Goal: Task Accomplishment & Management: Use online tool/utility

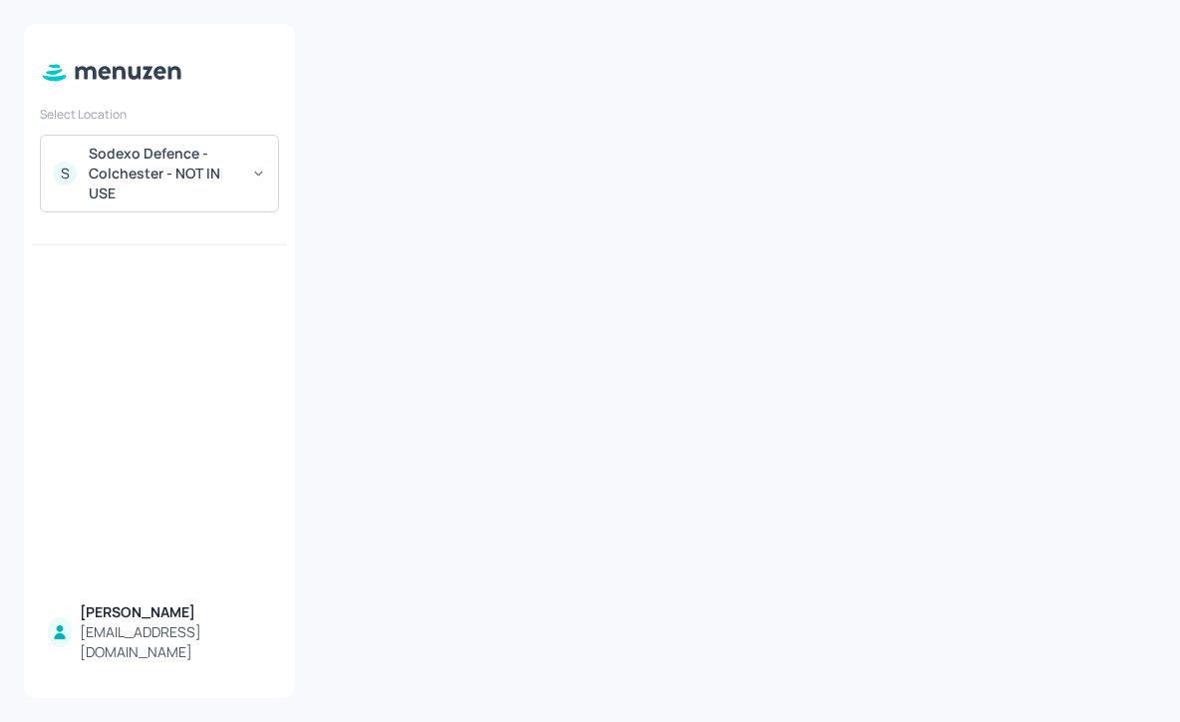
click at [221, 176] on div "Sodexo Defence - Colchester - NOT IN USE" at bounding box center [164, 174] width 151 height 60
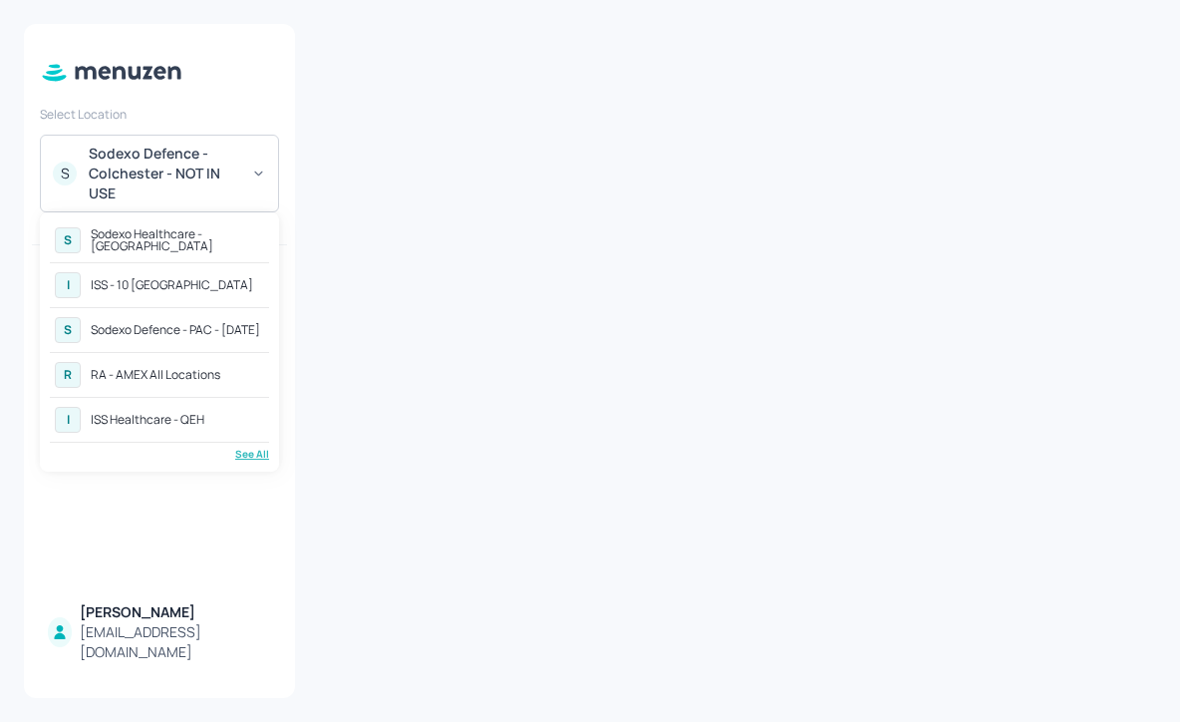
click at [246, 456] on div "See All" at bounding box center [159, 454] width 219 height 15
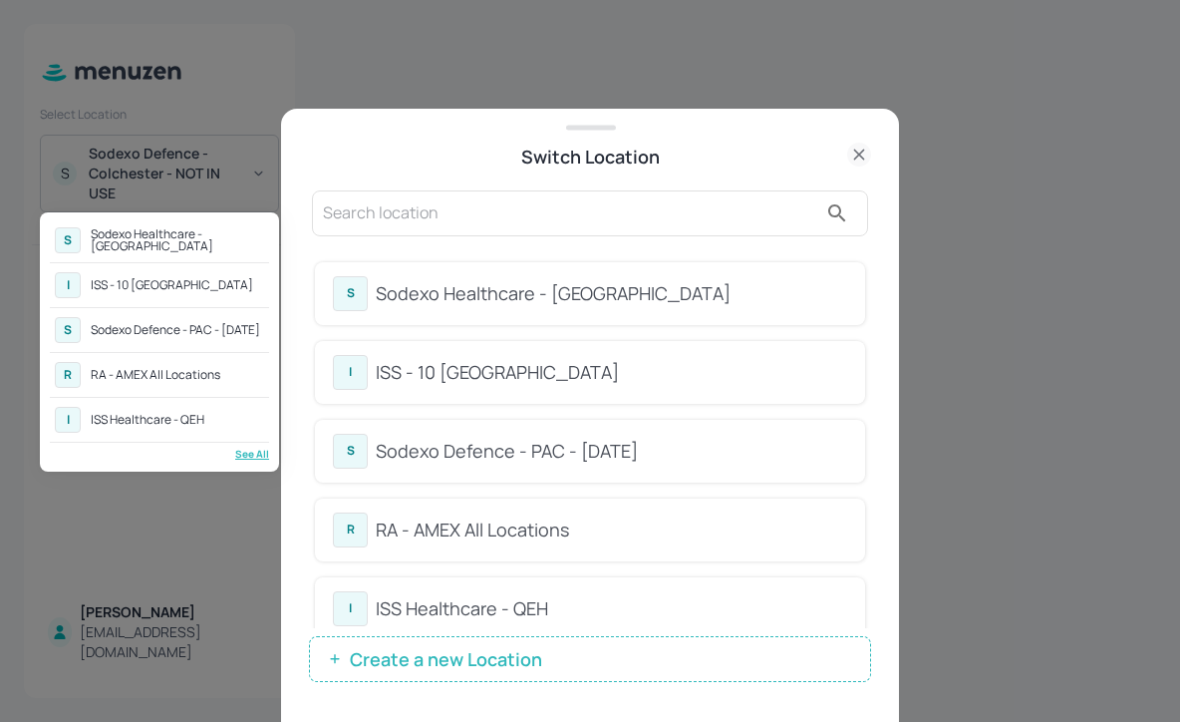
click at [785, 275] on div at bounding box center [590, 361] width 1180 height 722
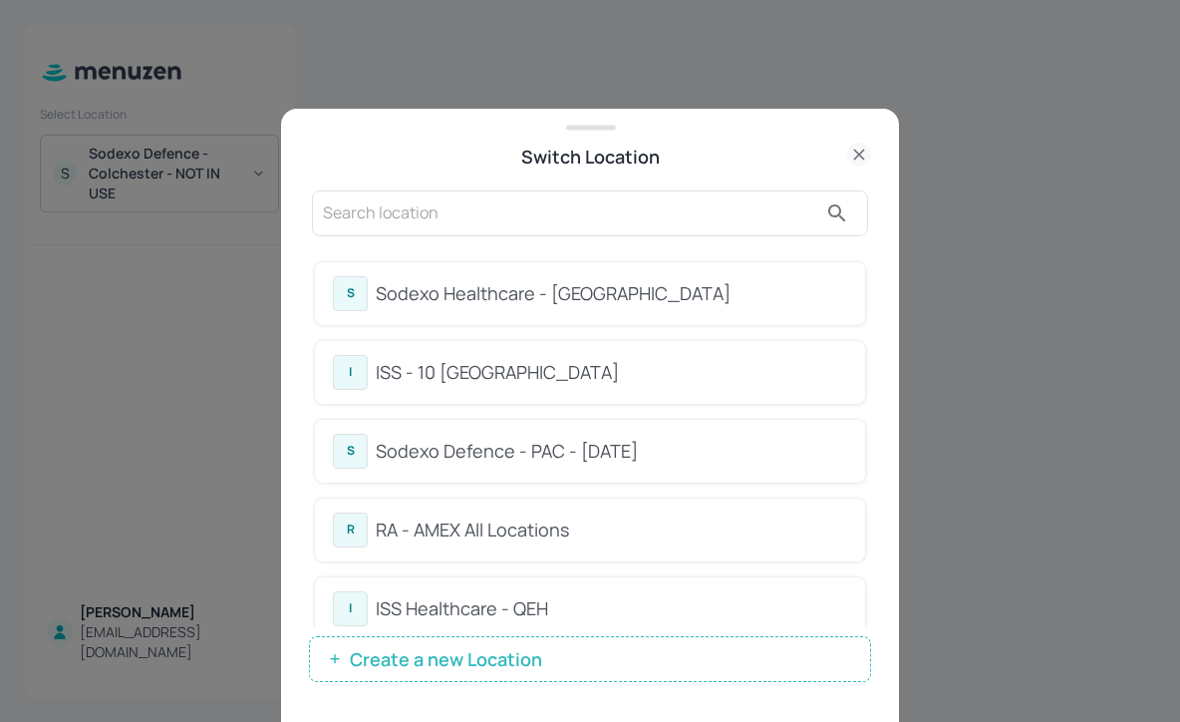
click at [635, 311] on div "S Sodexo Healthcare - Stoke Mandeville" at bounding box center [590, 293] width 550 height 63
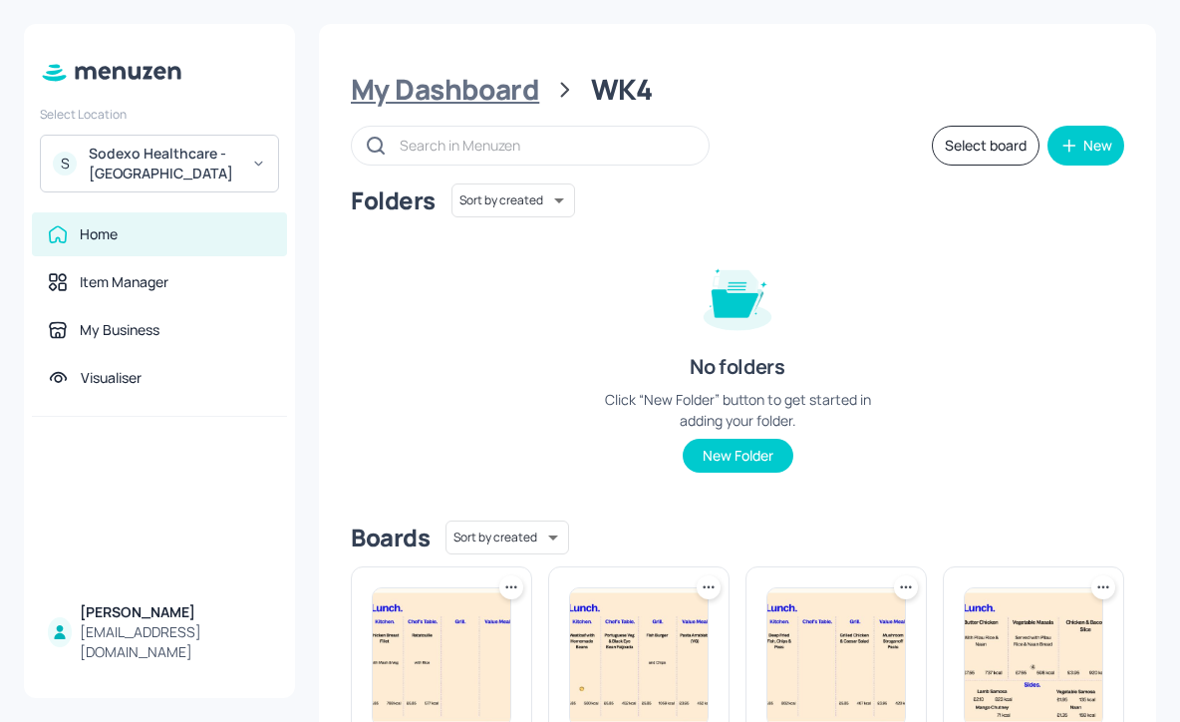
click at [473, 82] on div "My Dashboard" at bounding box center [445, 90] width 188 height 36
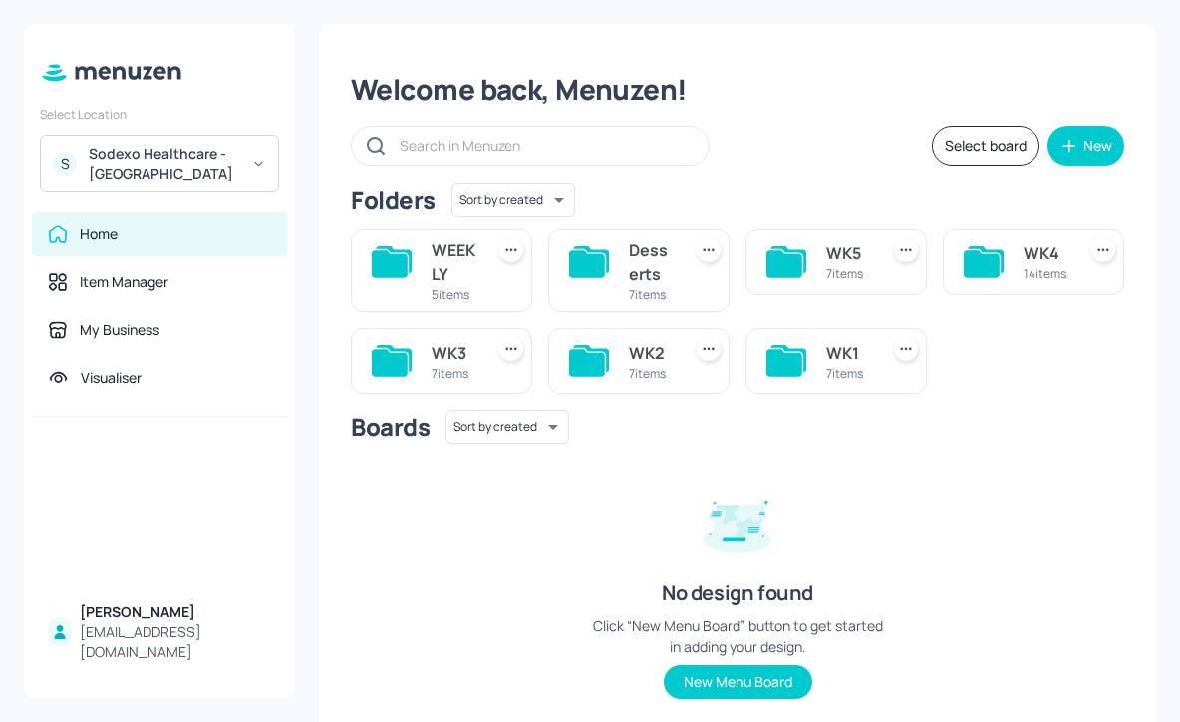
click at [843, 239] on div "WK5 7 items" at bounding box center [848, 262] width 44 height 48
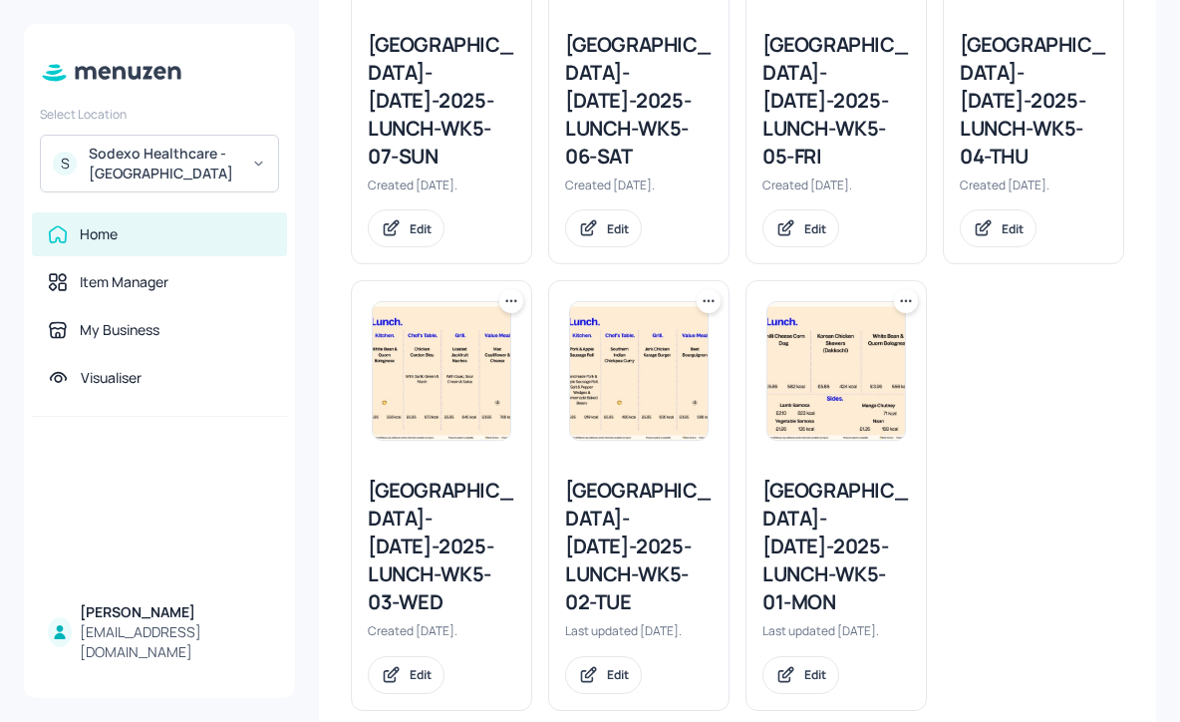
scroll to position [767, 0]
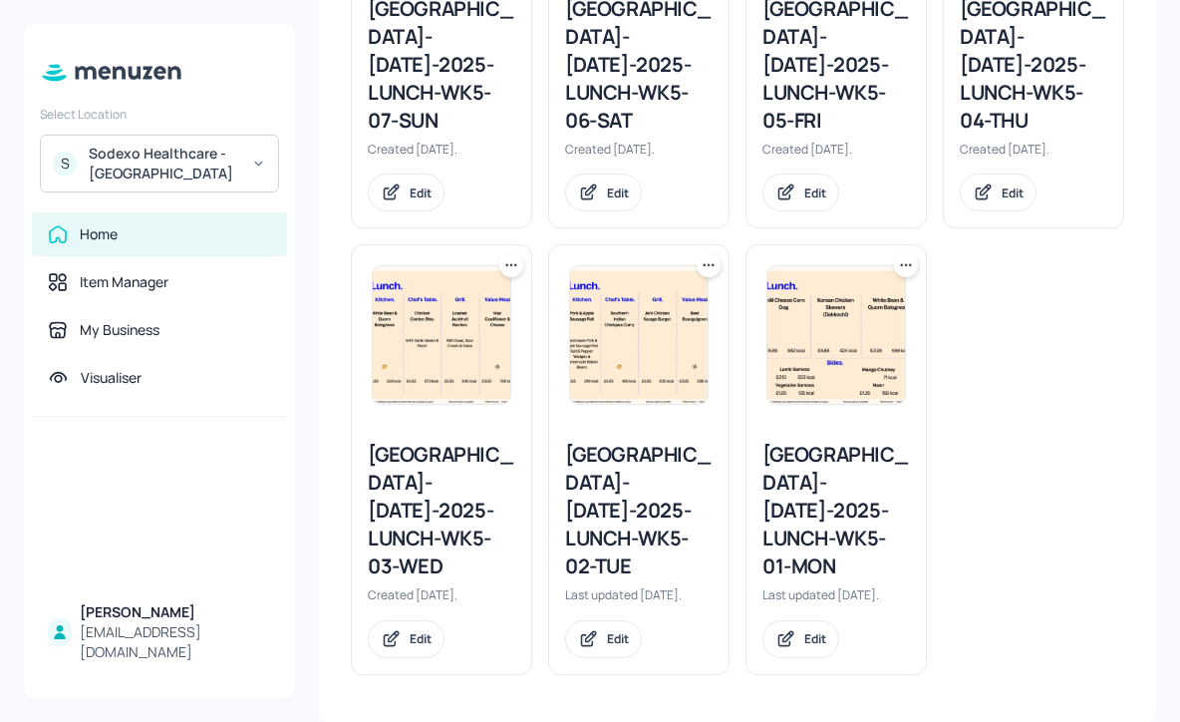
click at [825, 531] on div "[GEOGRAPHIC_DATA]-[DATE]-2025-LUNCH-WK5-01-MON" at bounding box center [836, 511] width 148 height 140
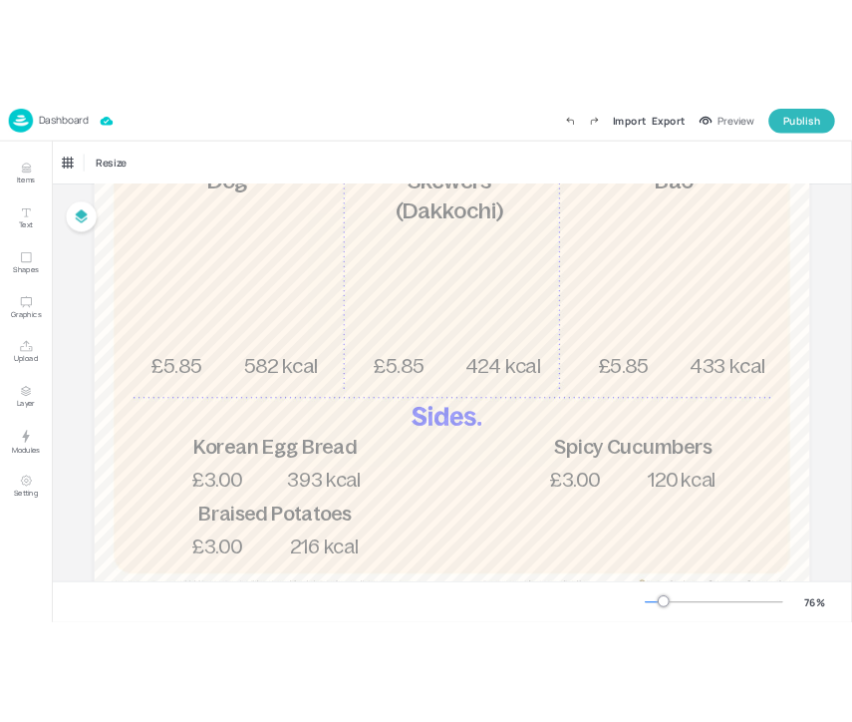
scroll to position [243, 0]
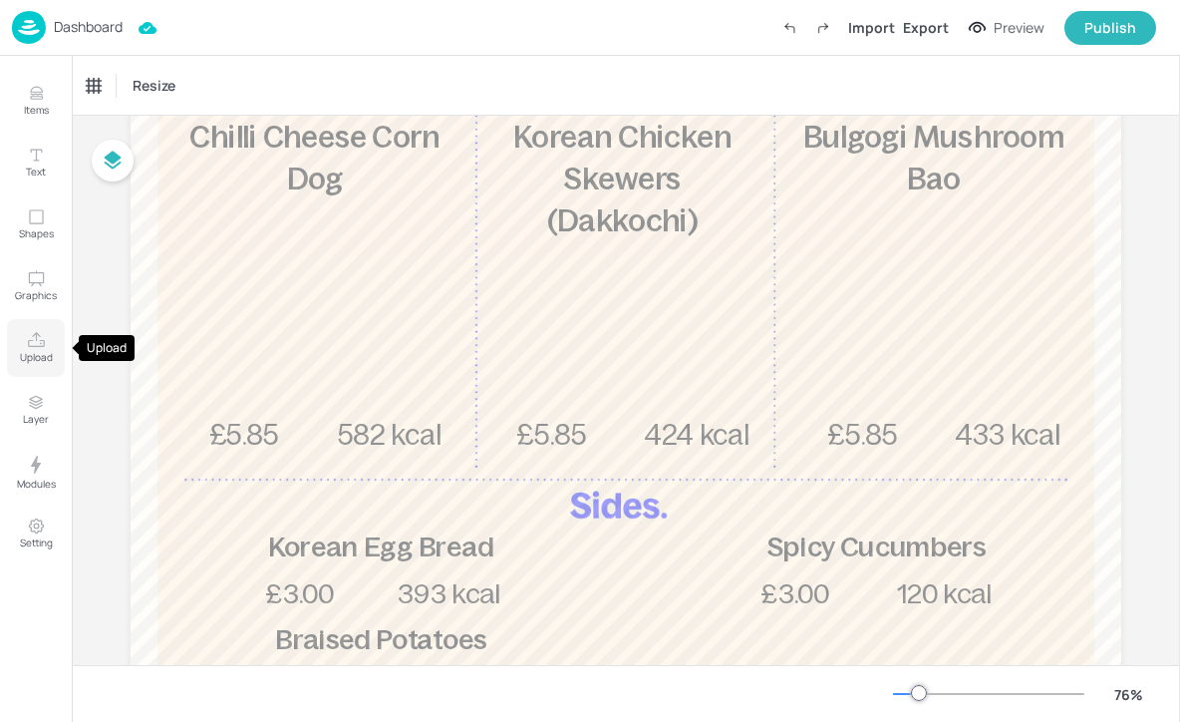
click at [40, 348] on icon "Upload" at bounding box center [36, 340] width 19 height 19
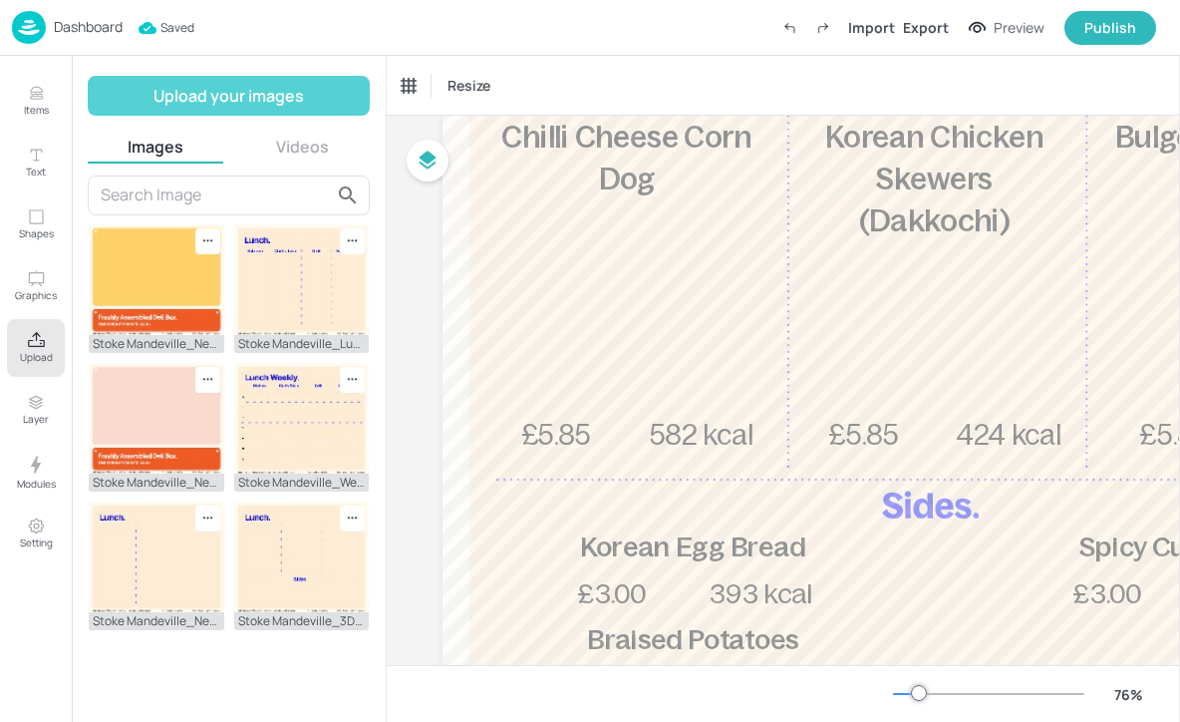
click at [117, 103] on button "Upload your images" at bounding box center [229, 96] width 282 height 40
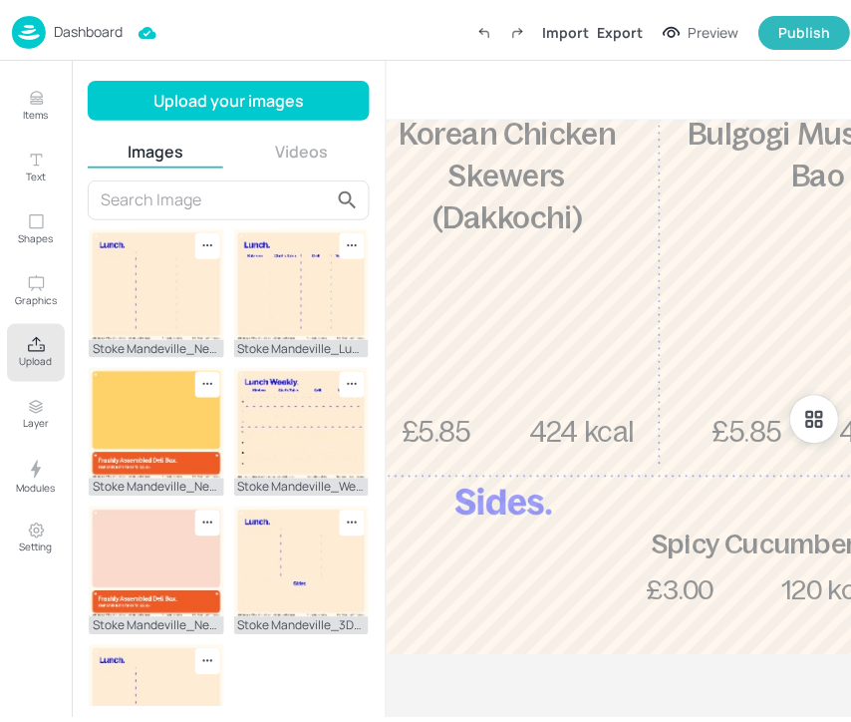
scroll to position [187, 0]
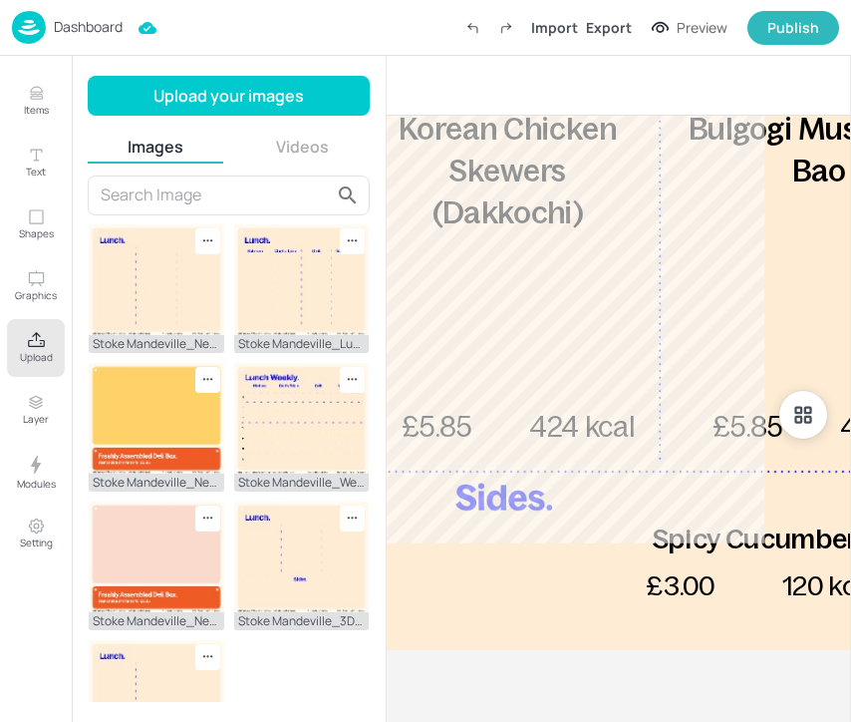
click at [60, 34] on p "Dashboard" at bounding box center [88, 27] width 69 height 14
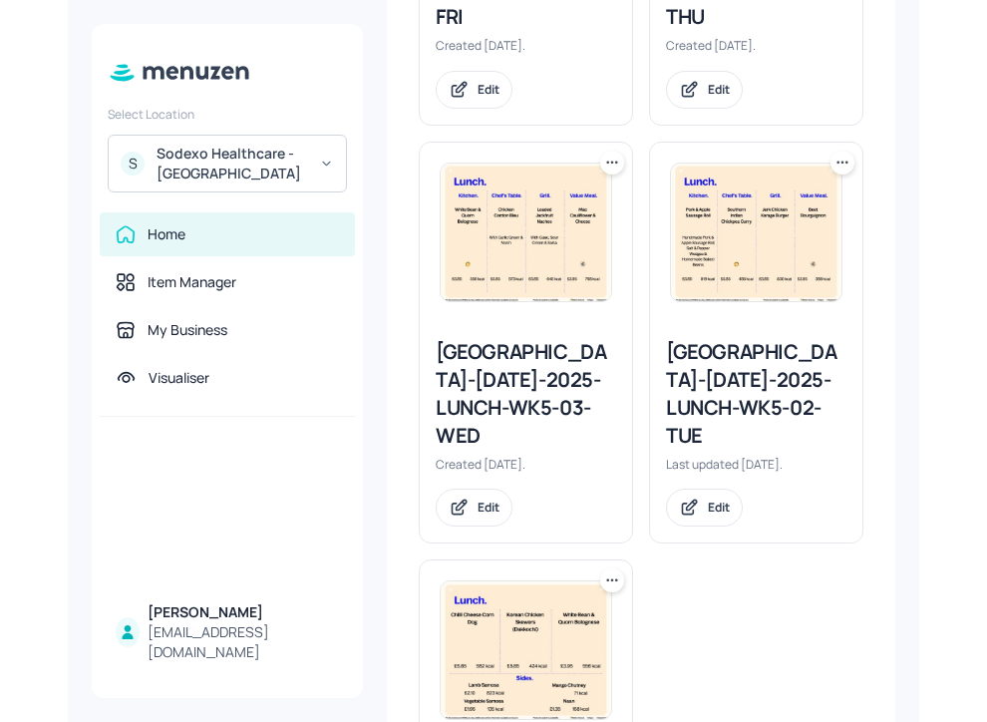
scroll to position [1502, 0]
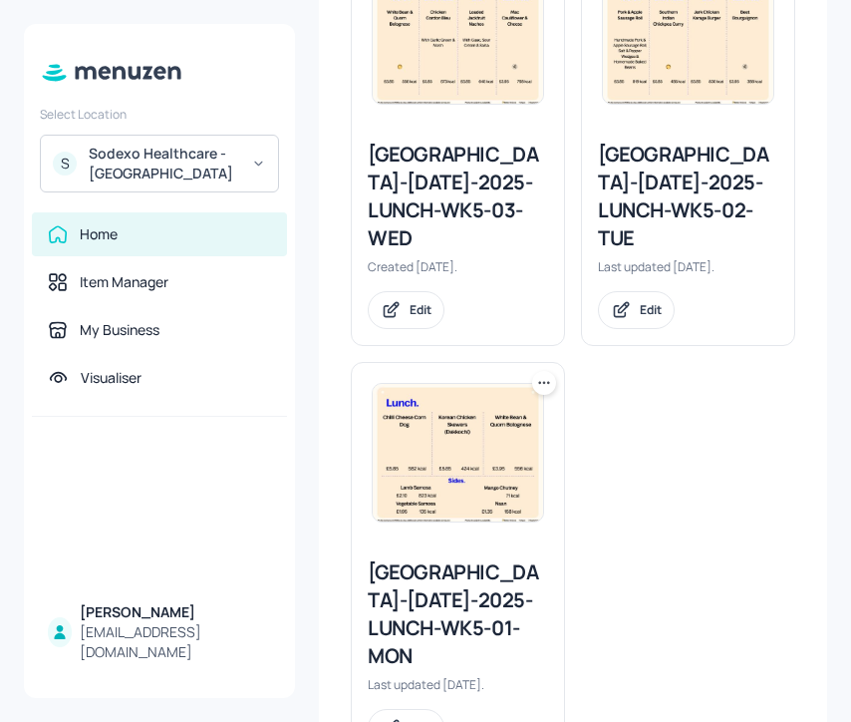
click at [425, 558] on div "[GEOGRAPHIC_DATA]-[DATE]-2025-LUNCH-WK5-01-MON" at bounding box center [458, 614] width 180 height 112
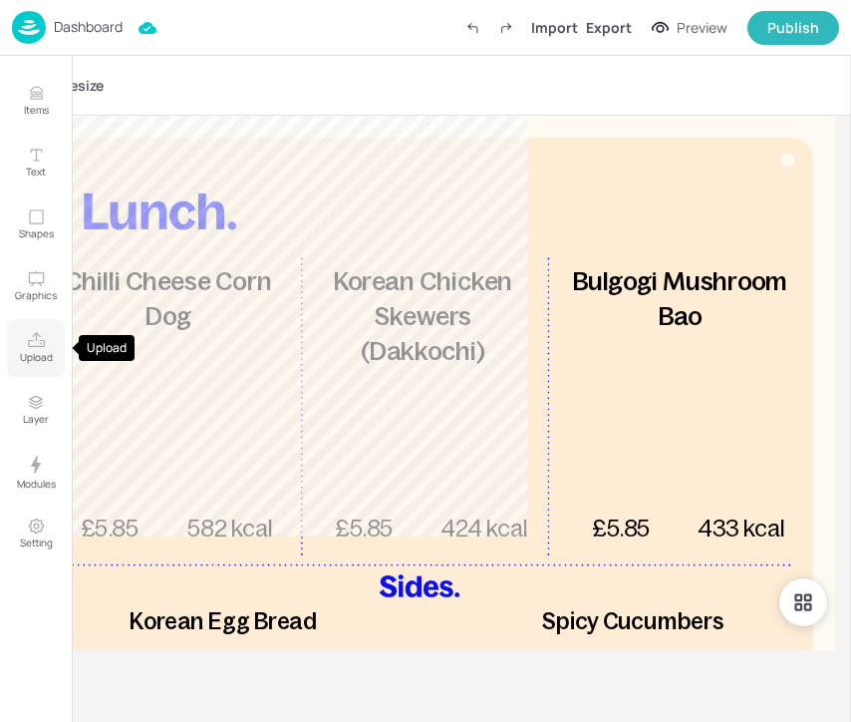
click at [28, 349] on icon "Upload" at bounding box center [36, 340] width 19 height 19
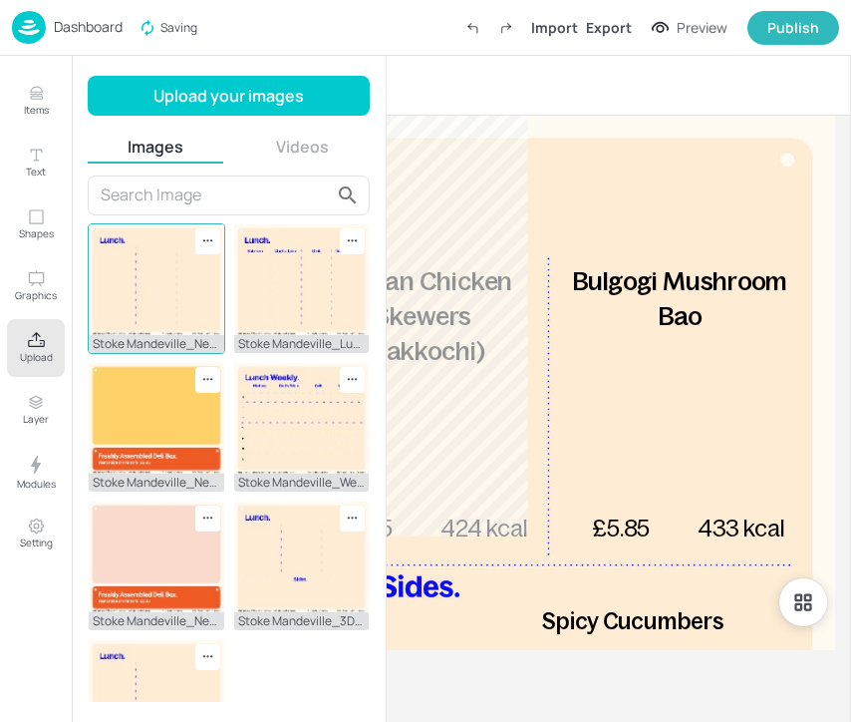
click at [151, 285] on img at bounding box center [157, 279] width 136 height 111
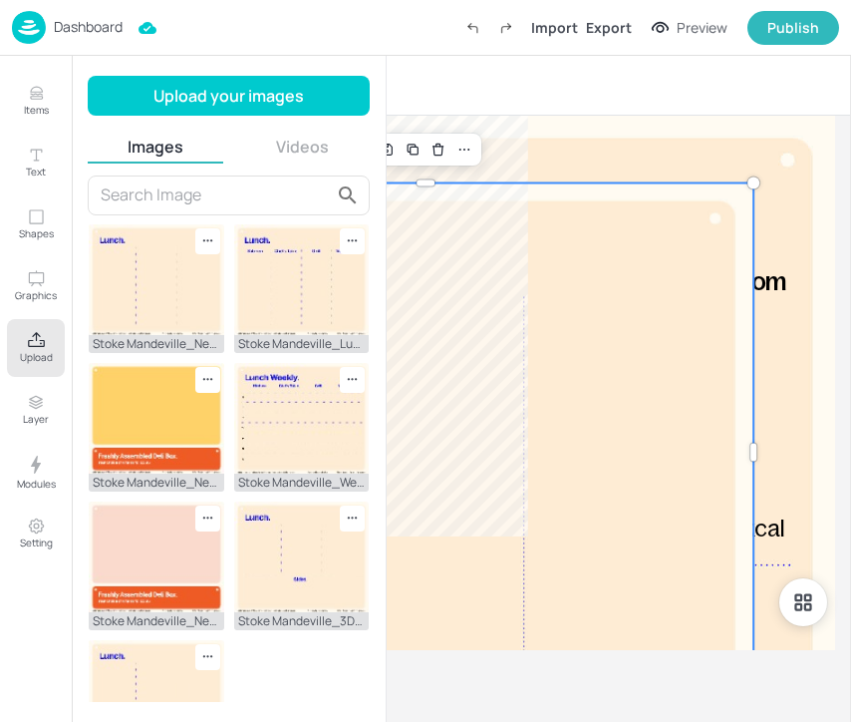
click at [32, 359] on p "Upload" at bounding box center [36, 357] width 33 height 14
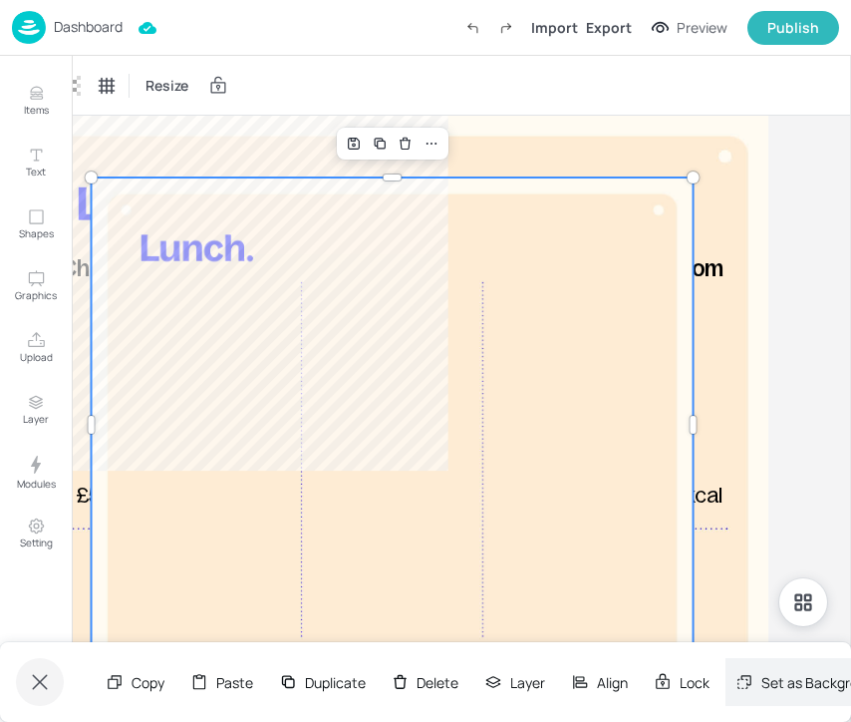
click at [762, 667] on div "Set as Background Image" at bounding box center [833, 682] width 214 height 48
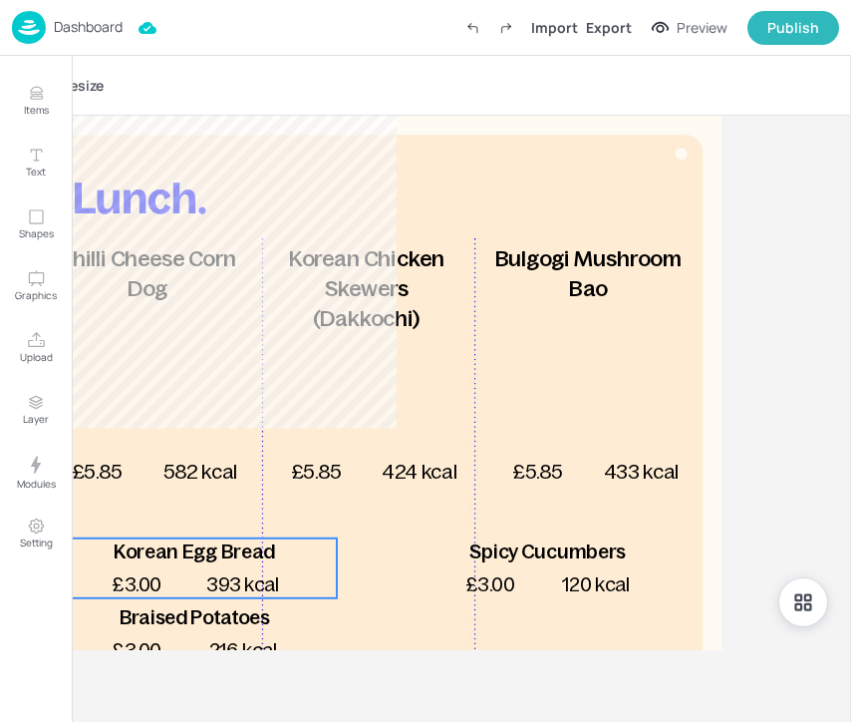
click at [222, 585] on span "393 kcal" at bounding box center [242, 584] width 73 height 22
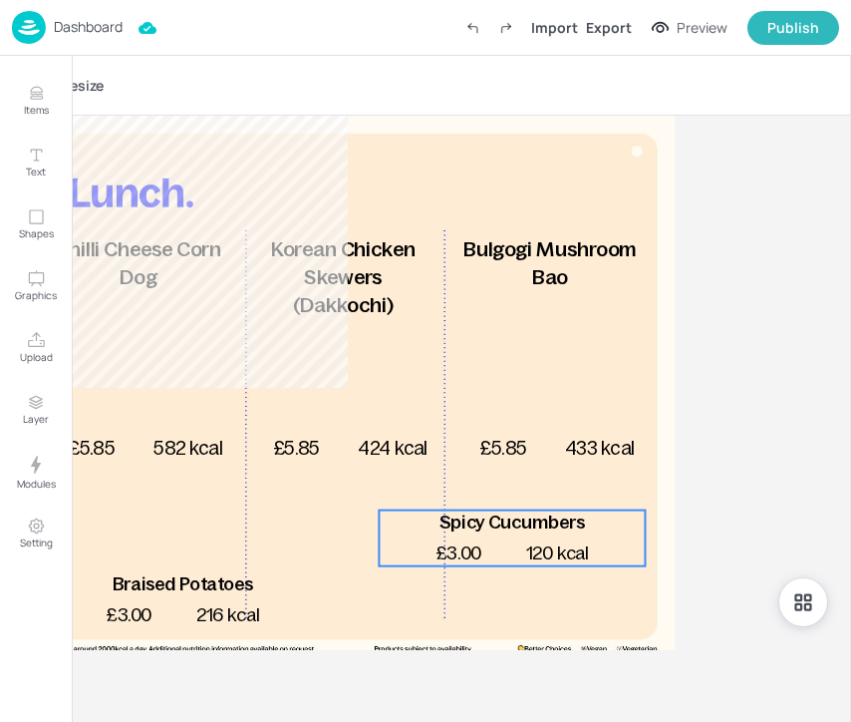
click at [507, 536] on div "£3.00 Spicy Cucumbers 120 kcal" at bounding box center [512, 538] width 266 height 56
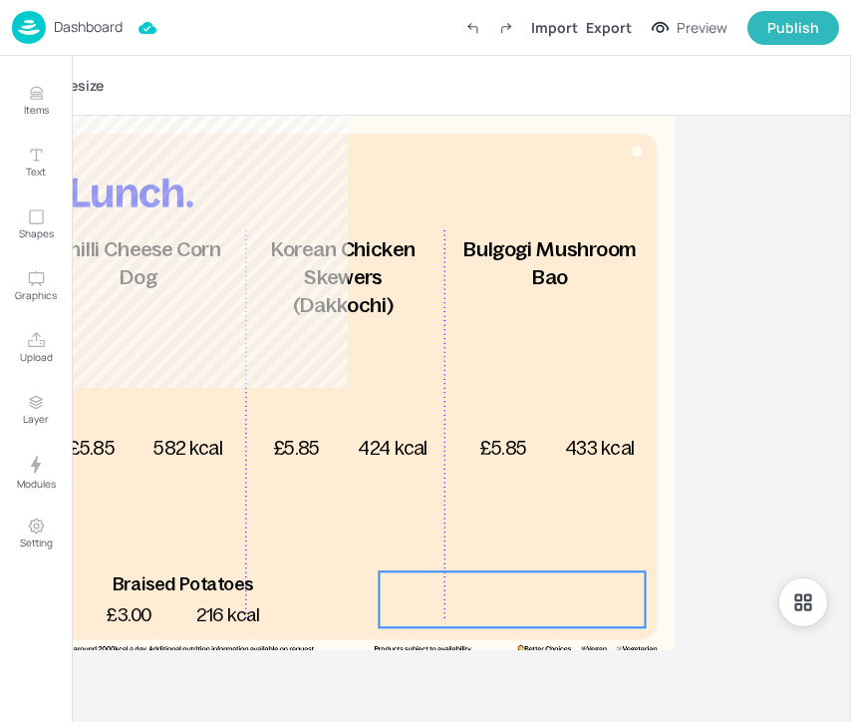
click at [512, 605] on div "kcal" at bounding box center [512, 599] width 266 height 56
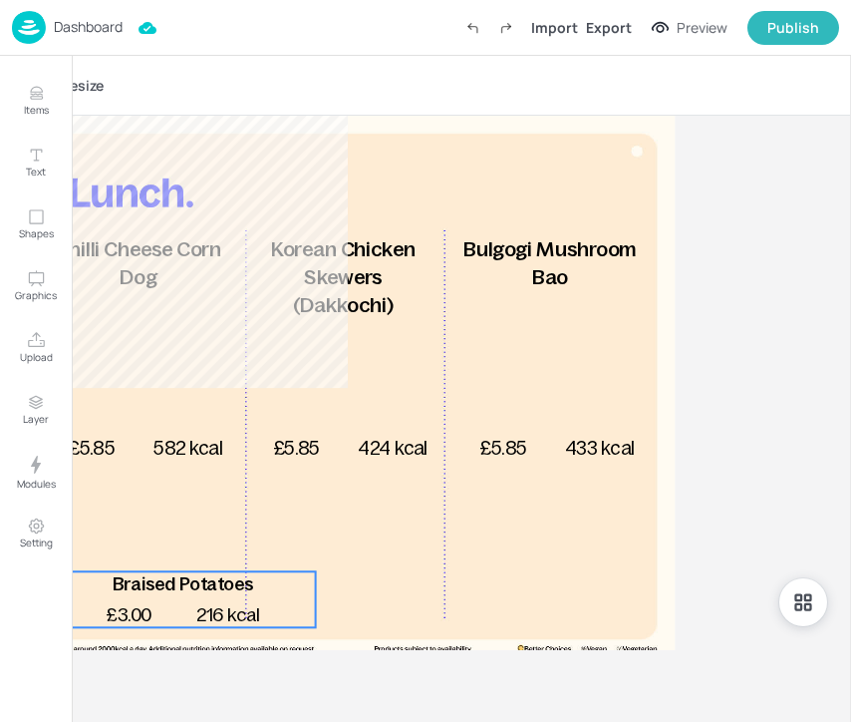
click at [250, 585] on span "Braised Potatoes" at bounding box center [183, 583] width 141 height 21
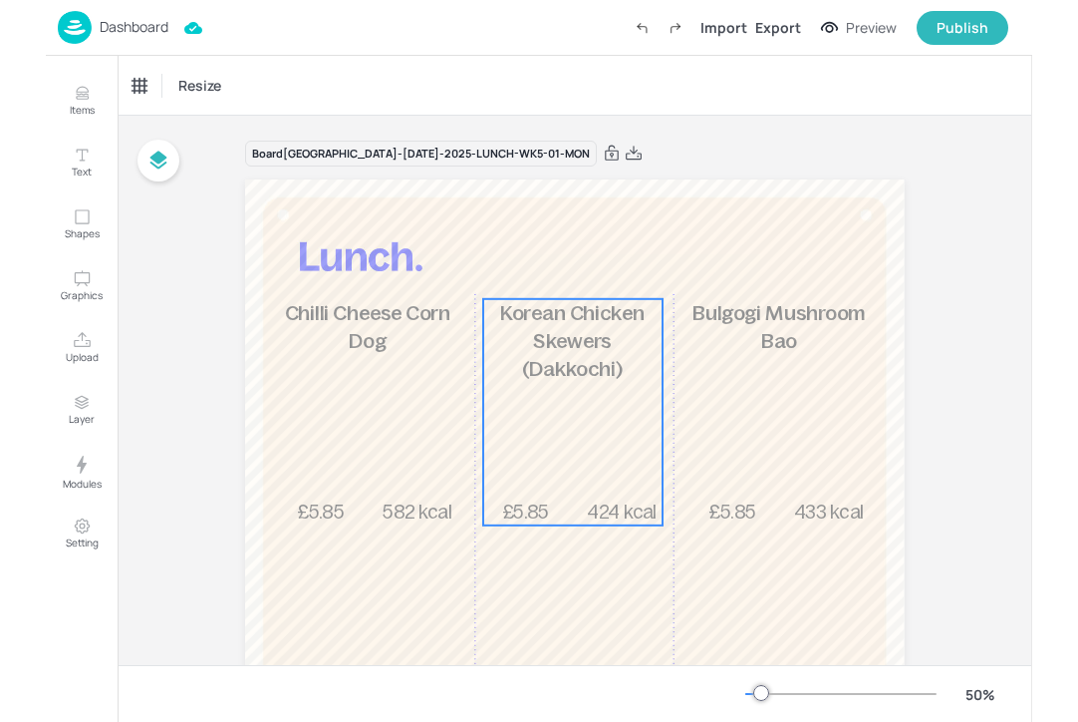
scroll to position [106, 0]
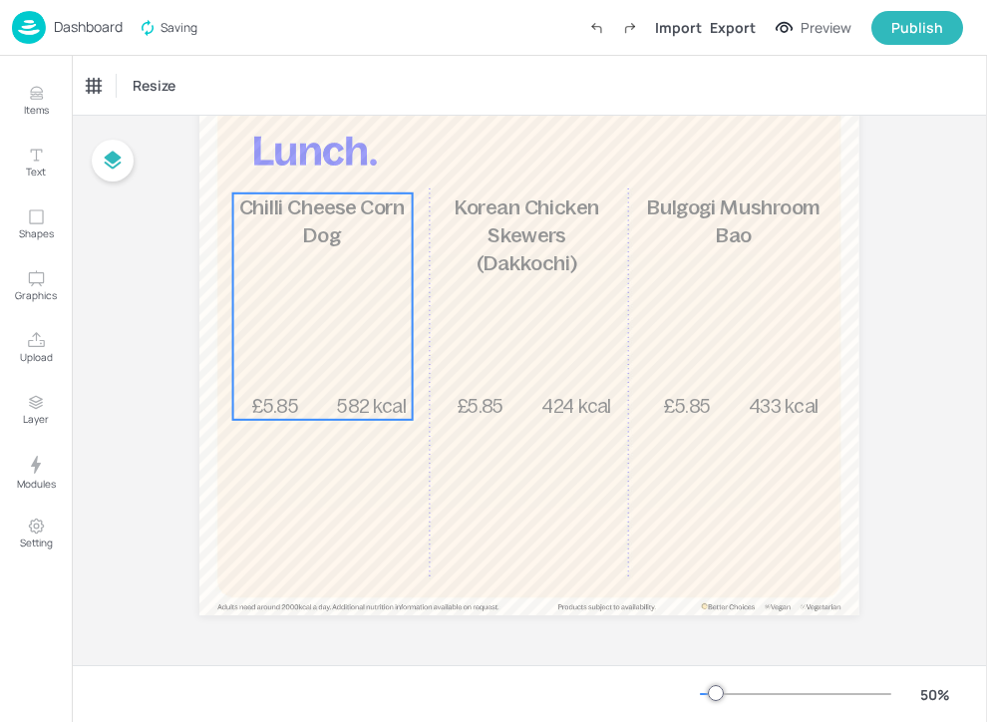
click at [357, 346] on div "£5.85 Chilli Cheese Corn Dog 582 kcal" at bounding box center [322, 306] width 179 height 226
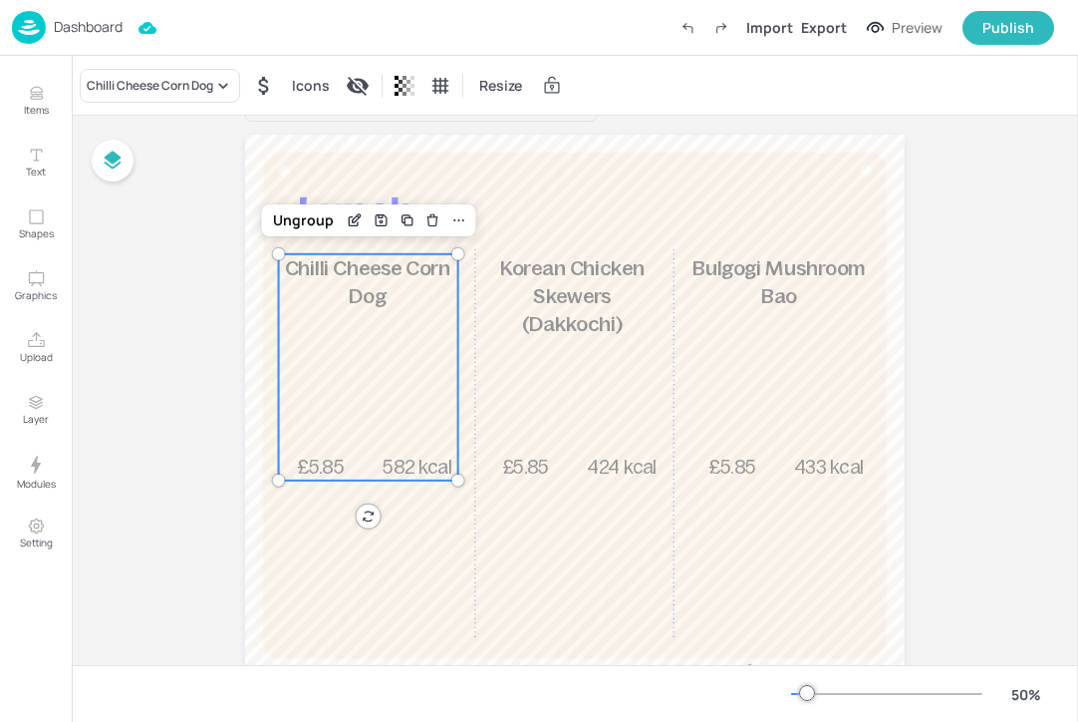
scroll to position [46, 0]
click at [117, 82] on div "Chilli Cheese Corn Dog" at bounding box center [150, 86] width 127 height 18
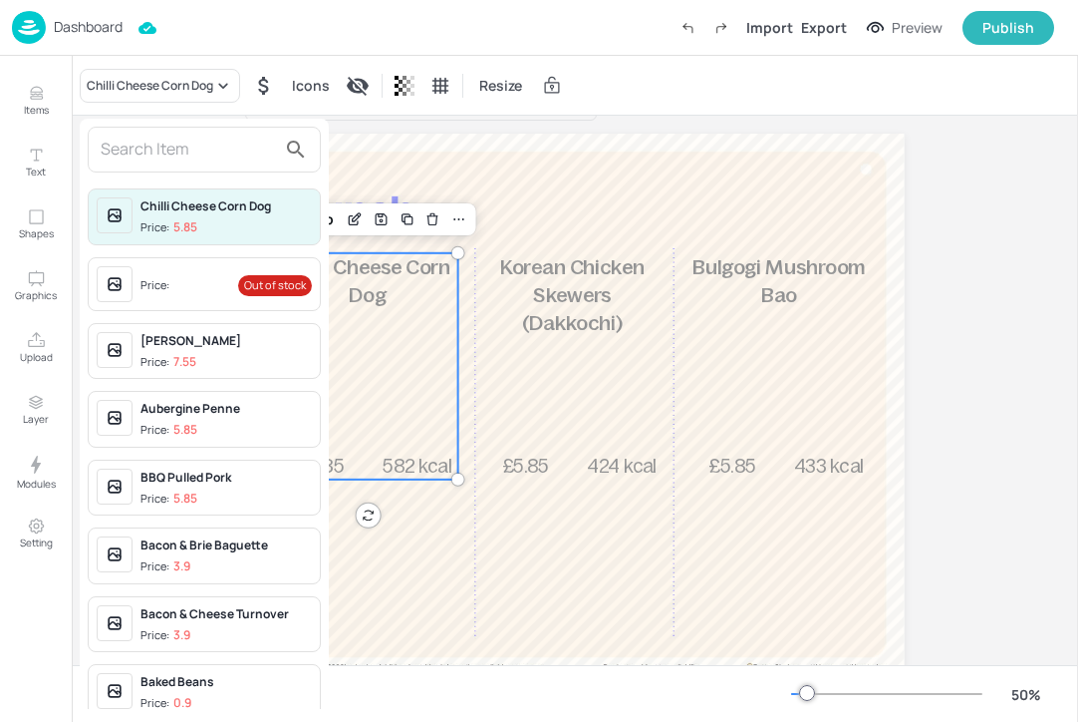
click at [117, 145] on input "text" at bounding box center [188, 150] width 175 height 32
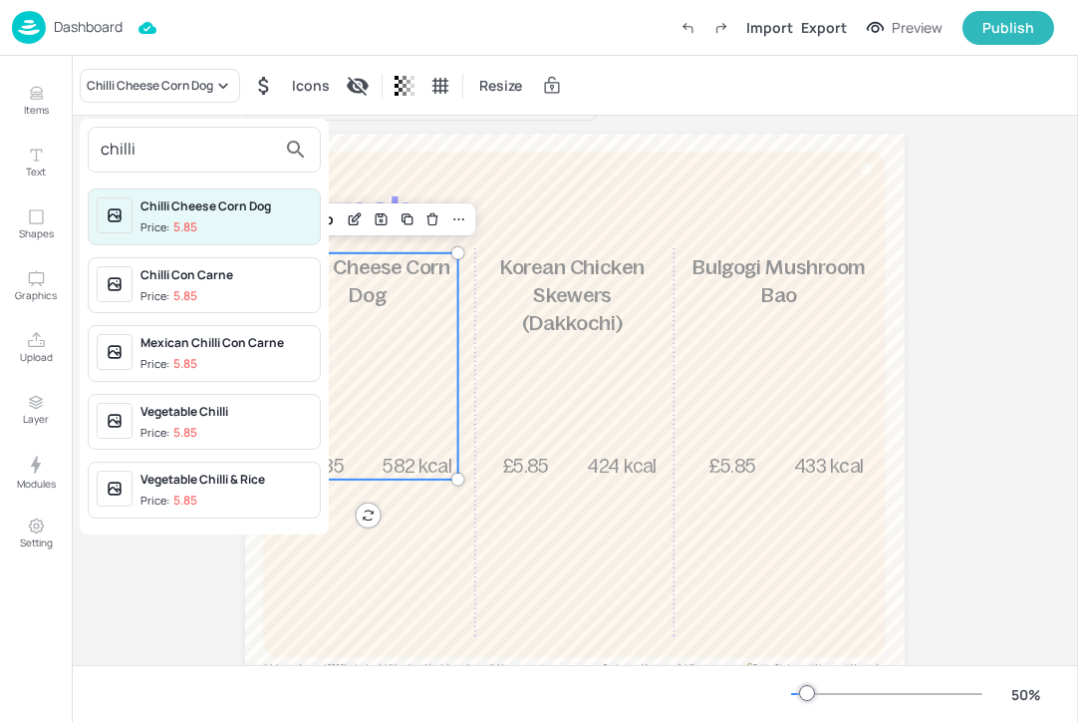
type input "chilli"
click at [46, 110] on div at bounding box center [539, 361] width 1078 height 722
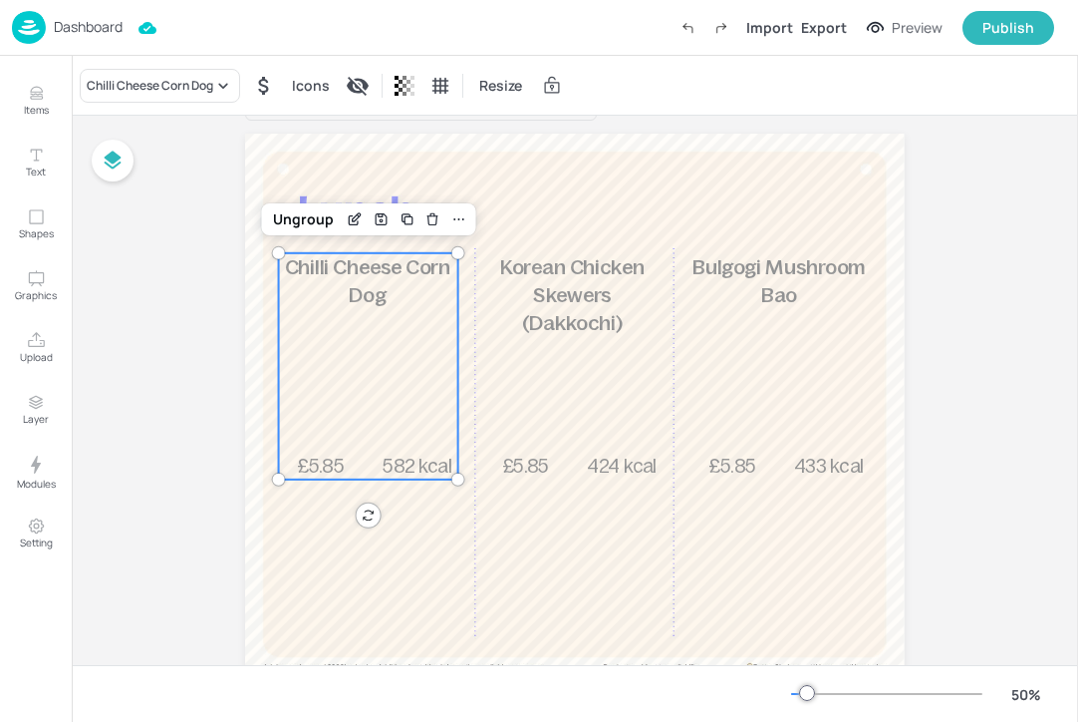
click at [34, 109] on p "Items" at bounding box center [36, 110] width 25 height 14
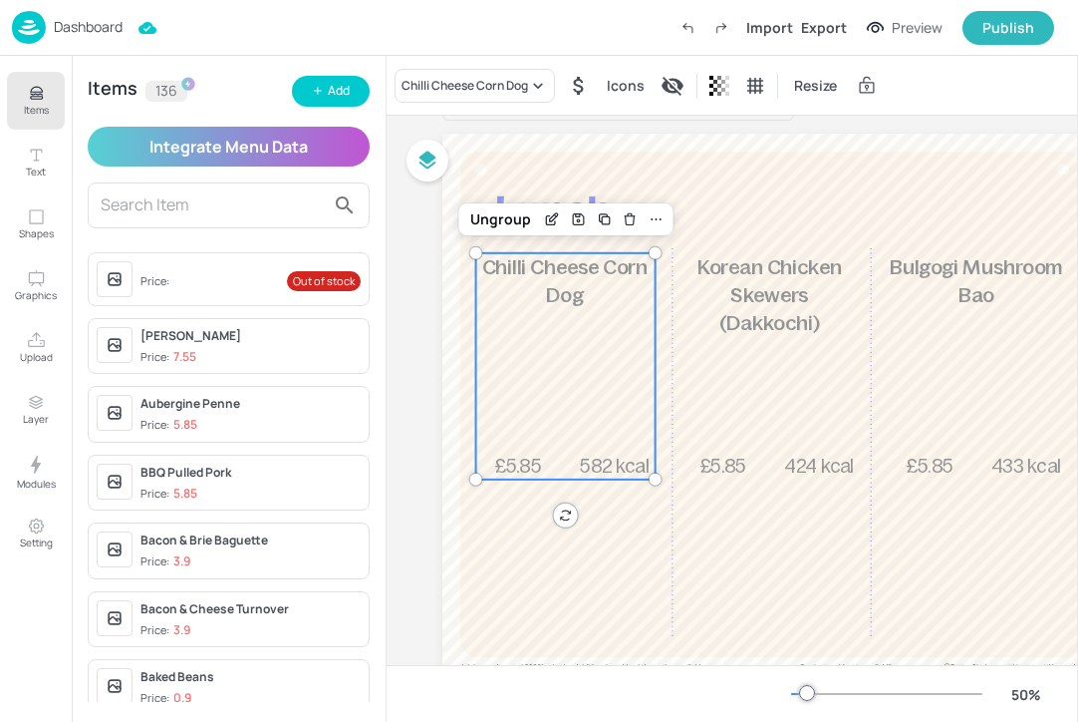
click at [191, 211] on input "text" at bounding box center [213, 205] width 224 height 32
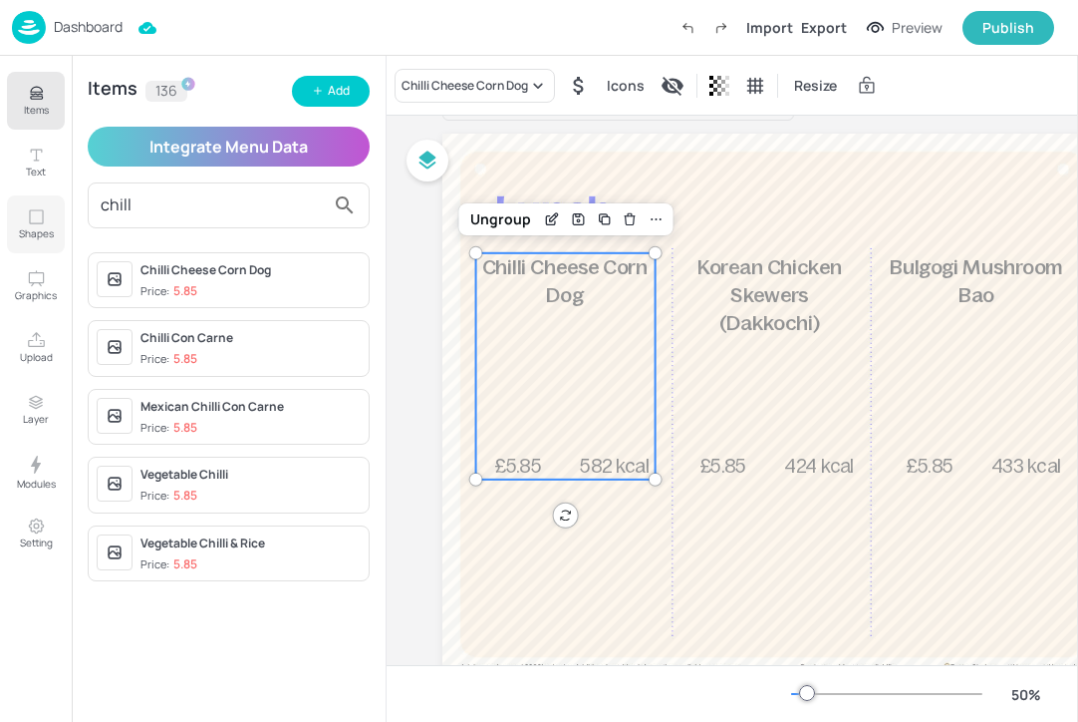
type input "chill"
